Goal: Find contact information: Find contact information

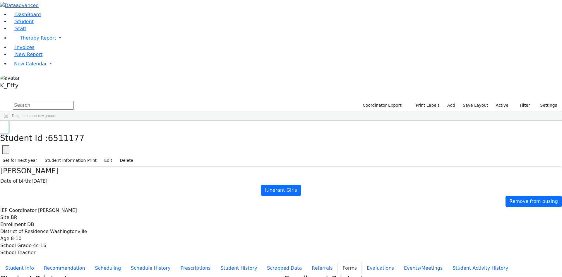
click at [8, 121] on button "button" at bounding box center [4, 127] width 8 height 12
click at [74, 101] on input "text" at bounding box center [43, 105] width 61 height 9
click at [21, 31] on span "Staff" at bounding box center [20, 29] width 11 height 6
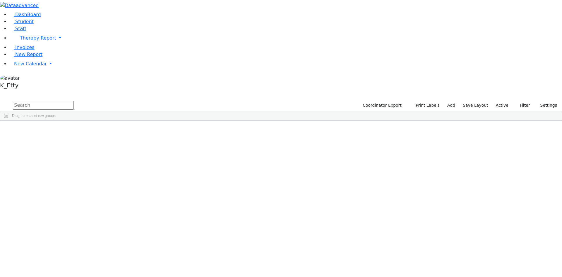
click at [15, 31] on span "Staff" at bounding box center [20, 29] width 11 height 6
click at [74, 101] on input "text" at bounding box center [43, 105] width 61 height 9
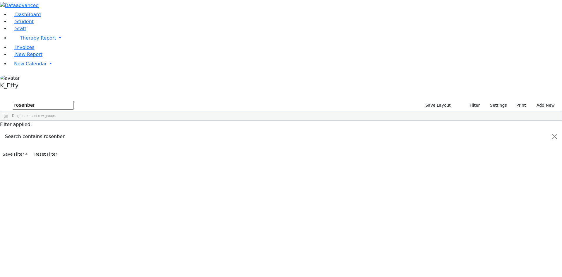
type input "rosenber"
click at [137, 138] on div "Speech Therapist" at bounding box center [119, 142] width 35 height 8
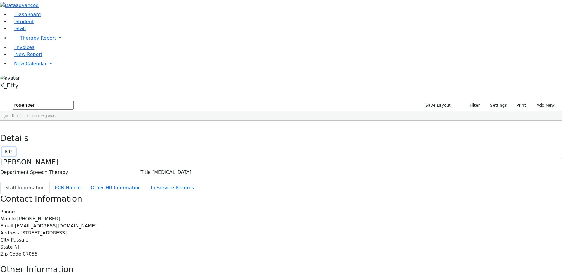
click at [16, 147] on button "Edit" at bounding box center [8, 151] width 13 height 9
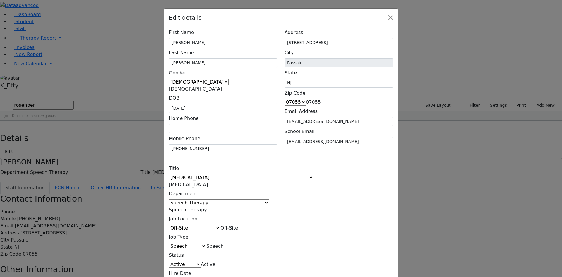
click at [321, 105] on span "07055" at bounding box center [313, 102] width 15 height 6
type input "07012"
click at [395, 22] on button "Close" at bounding box center [390, 17] width 9 height 9
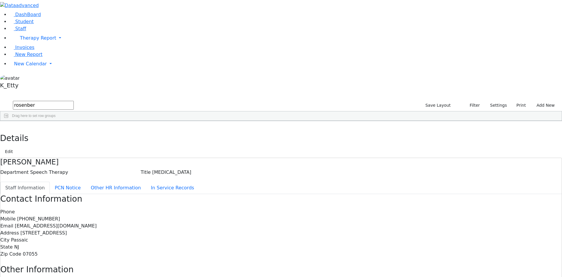
click at [432, 208] on div "Phone Mobile (347) 304-1521 Email rosenbergspeech@gmail.com Address 245 Brook A…" at bounding box center [280, 232] width 561 height 49
